Goal: Information Seeking & Learning: Learn about a topic

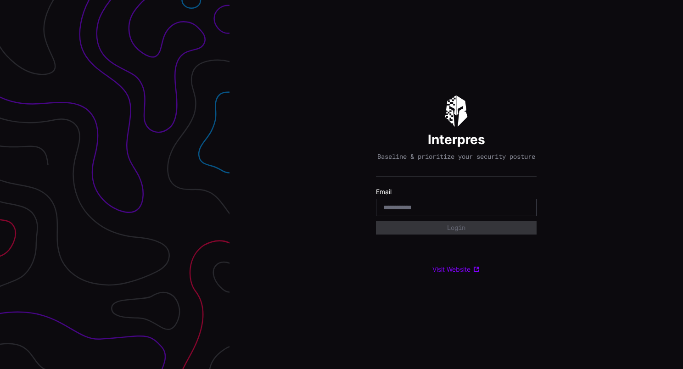
click at [410, 211] on input "email" at bounding box center [456, 207] width 146 height 8
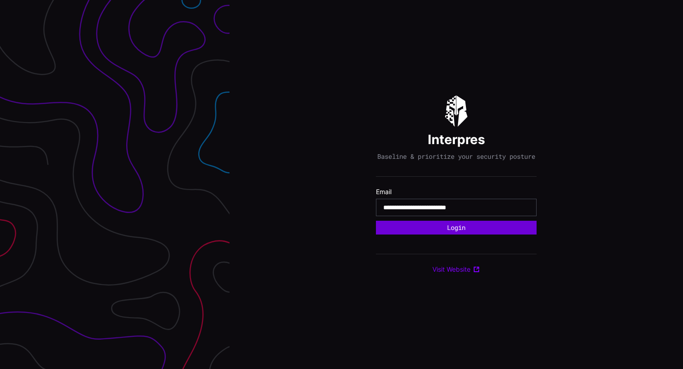
type input "**********"
click at [467, 228] on button "Login" at bounding box center [456, 227] width 144 height 12
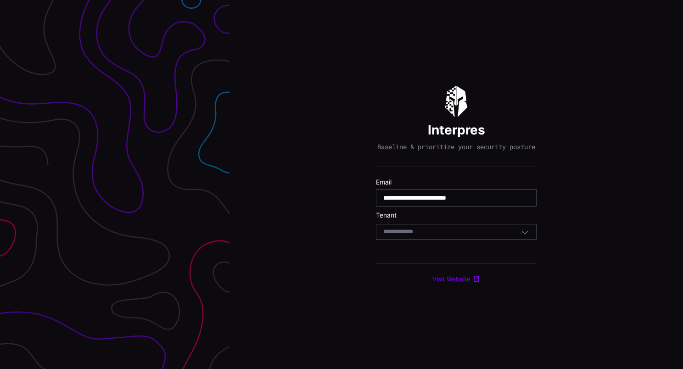
click at [464, 236] on div "Select Tenant" at bounding box center [452, 232] width 138 height 8
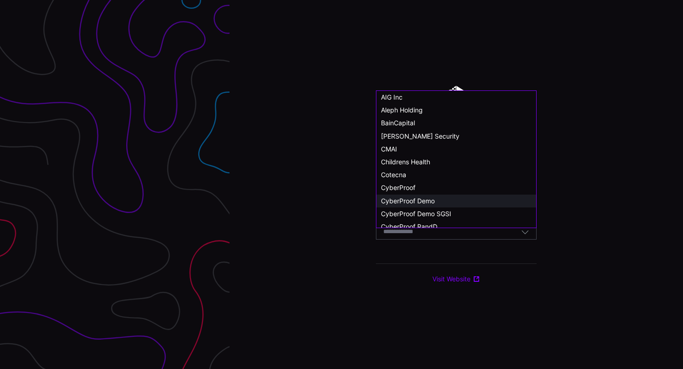
click at [426, 200] on span "CyberProof Demo" at bounding box center [408, 201] width 54 height 8
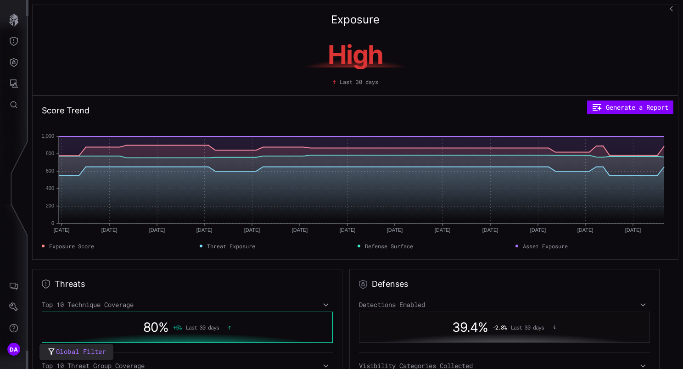
scroll to position [46, 0]
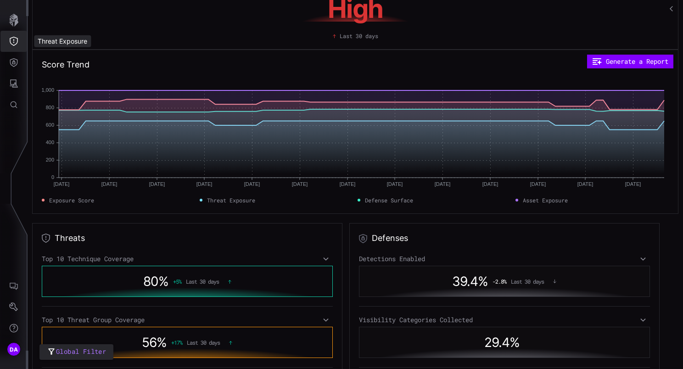
click at [14, 42] on icon "Threat Exposure" at bounding box center [14, 41] width 8 height 9
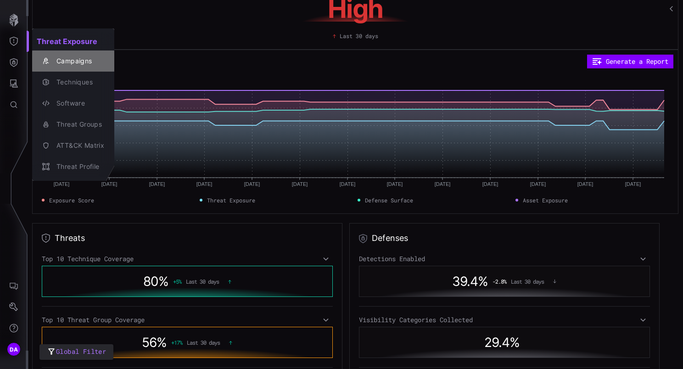
click at [76, 58] on div "Campaigns" at bounding box center [78, 61] width 52 height 11
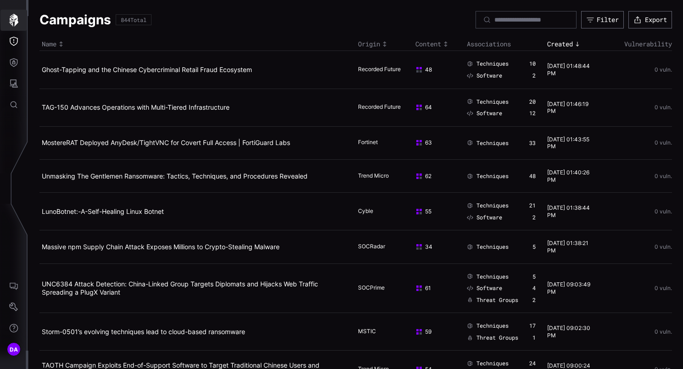
click at [14, 23] on icon "button" at bounding box center [13, 20] width 13 height 13
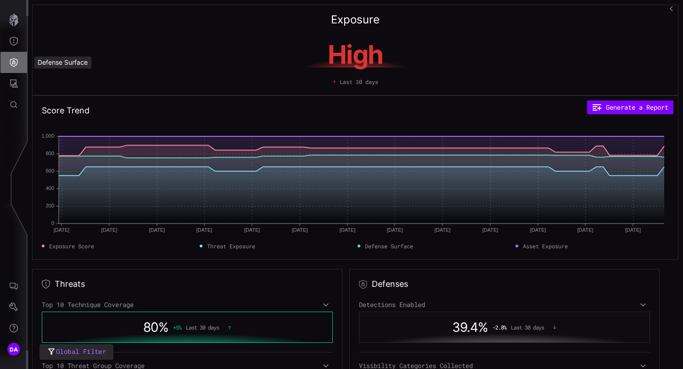
click at [17, 62] on icon "Defense Surface" at bounding box center [13, 62] width 9 height 9
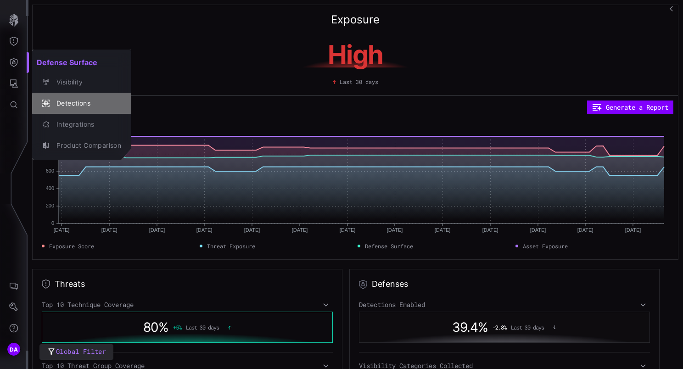
click at [74, 105] on div "Detections" at bounding box center [86, 103] width 69 height 11
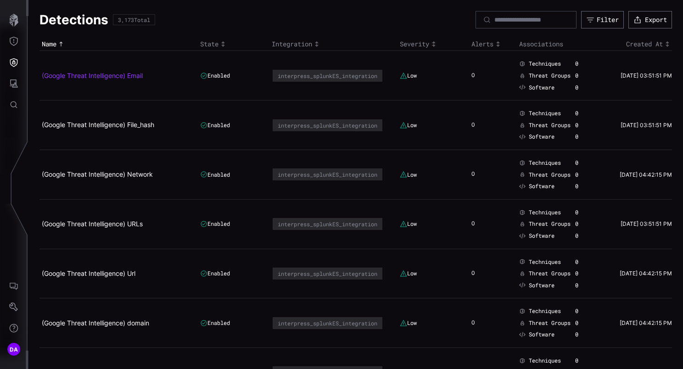
click at [119, 74] on link "(Google Threat Intelligence) Email" at bounding box center [92, 76] width 101 height 8
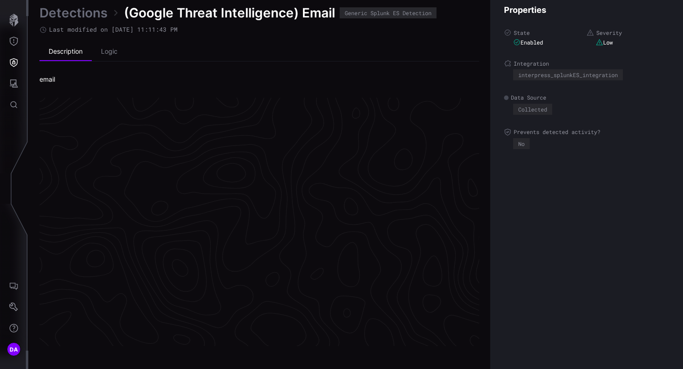
scroll to position [1943, 472]
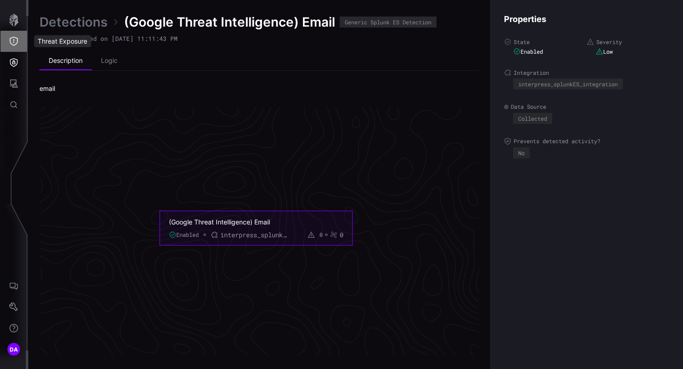
click at [12, 41] on icon "Threat Exposure" at bounding box center [13, 41] width 9 height 9
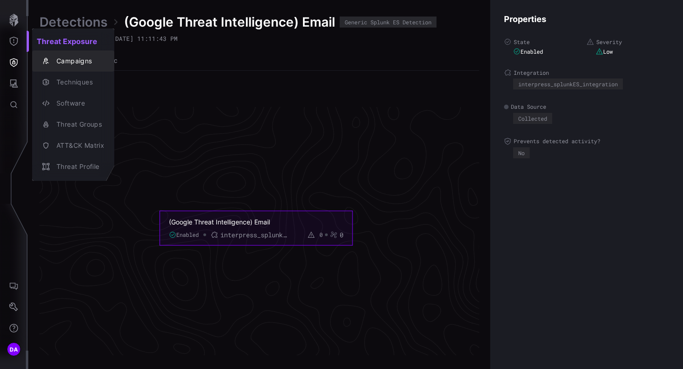
click at [76, 62] on div "Campaigns" at bounding box center [78, 61] width 52 height 11
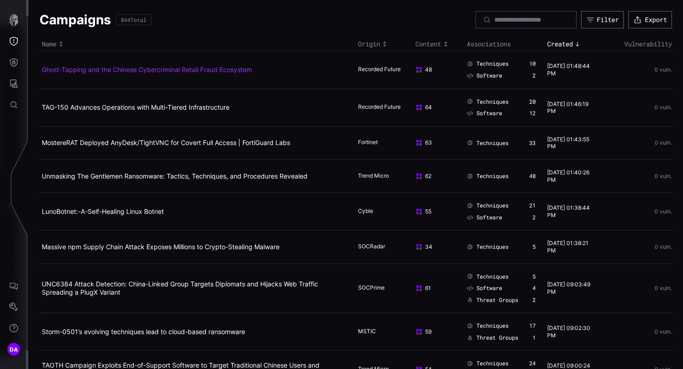
click at [188, 71] on link "Ghost-Tapping and the Chinese Cybercriminal Retail Fraud Ecosystem" at bounding box center [147, 70] width 210 height 8
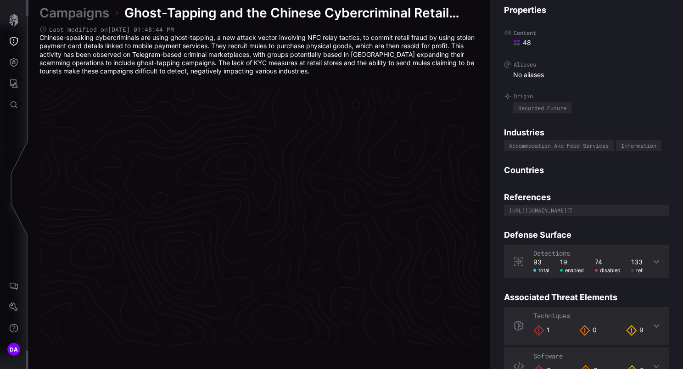
scroll to position [1939, 472]
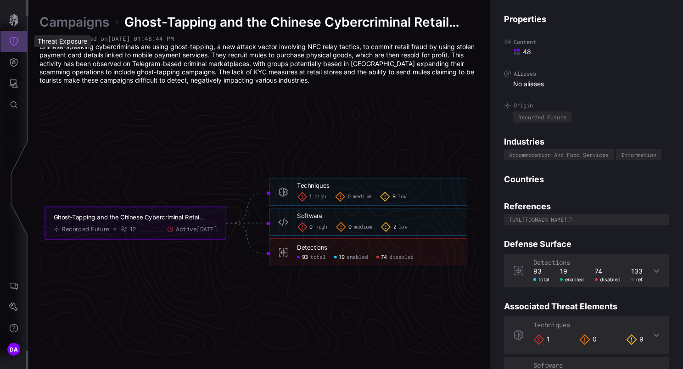
click at [14, 44] on icon "Threat Exposure" at bounding box center [13, 41] width 9 height 9
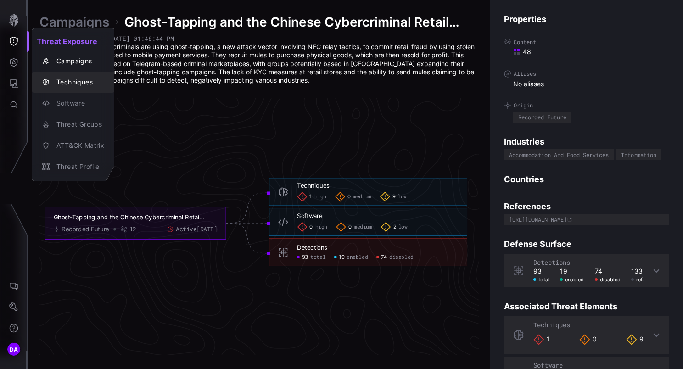
click at [78, 86] on div "Techniques" at bounding box center [78, 82] width 52 height 11
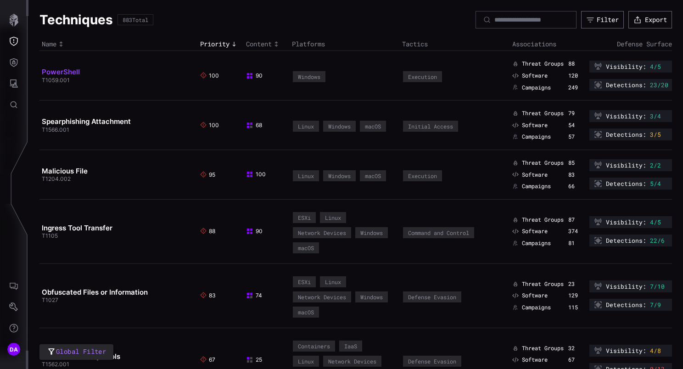
click at [61, 69] on link "PowerShell" at bounding box center [61, 71] width 38 height 9
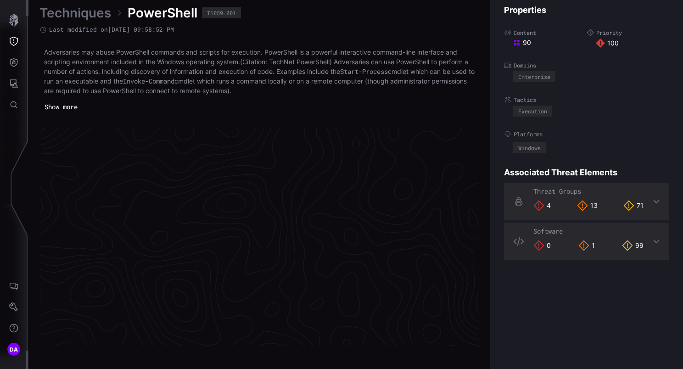
scroll to position [1958, 472]
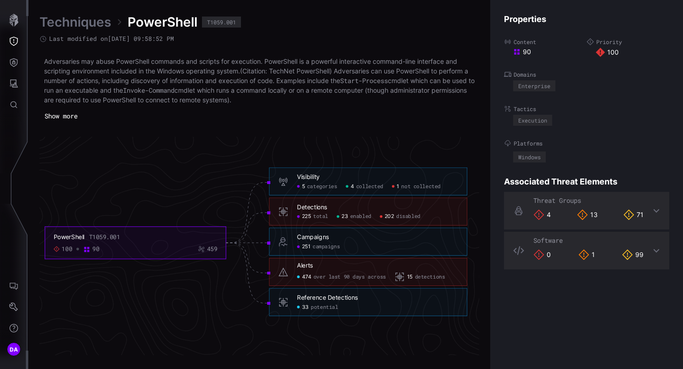
click at [81, 27] on link "Techniques" at bounding box center [75, 22] width 72 height 17
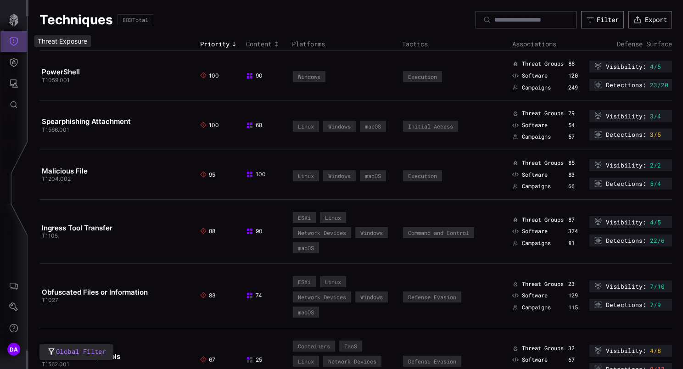
click at [13, 43] on icon "Threat Exposure" at bounding box center [13, 41] width 9 height 9
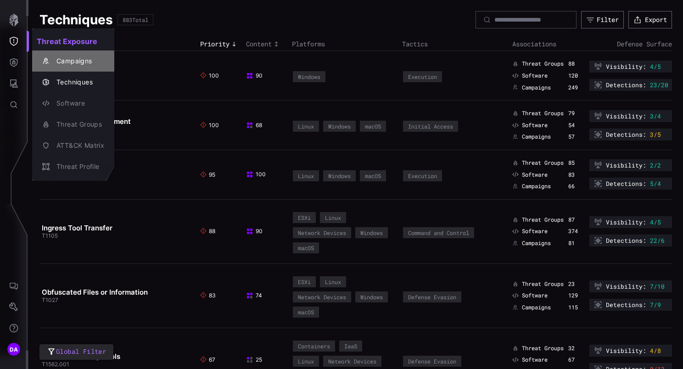
click at [75, 59] on div "Campaigns" at bounding box center [78, 61] width 52 height 11
